Goal: Check status: Check status

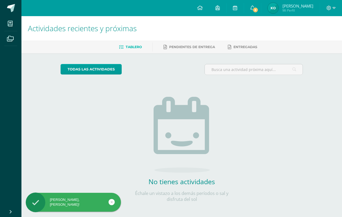
click at [275, 8] on img at bounding box center [273, 8] width 11 height 11
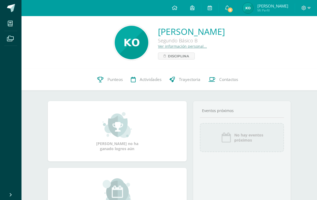
click at [108, 78] on span "Punteos" at bounding box center [114, 80] width 15 height 6
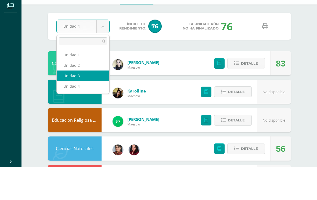
select select "Unidad 3"
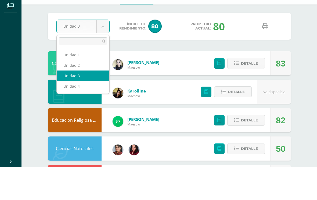
select select "Unidad 2"
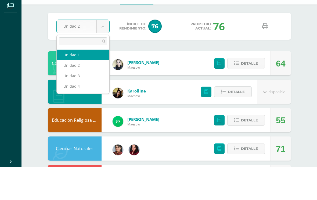
select select "Unidad 1"
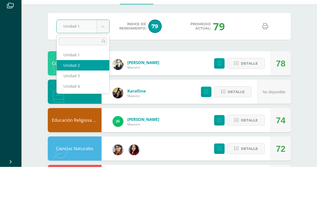
select select "Unidad 2"
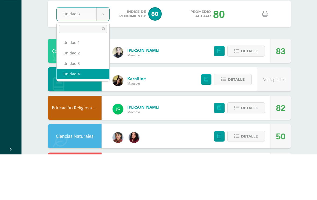
select select "Unidad 4"
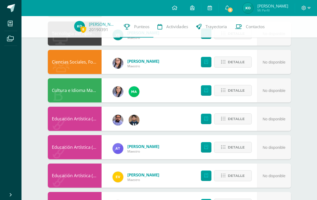
scroll to position [310, 0]
